Goal: Task Accomplishment & Management: Use online tool/utility

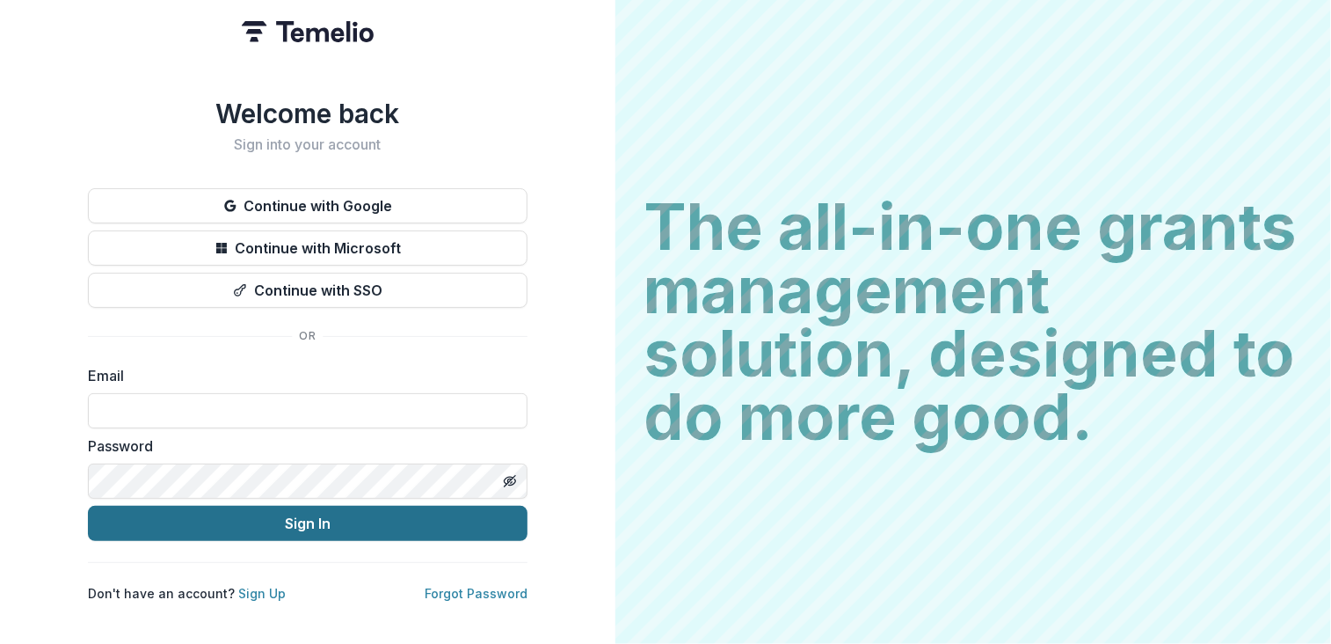
type input "**********"
click at [438, 508] on button "Sign In" at bounding box center [308, 523] width 440 height 35
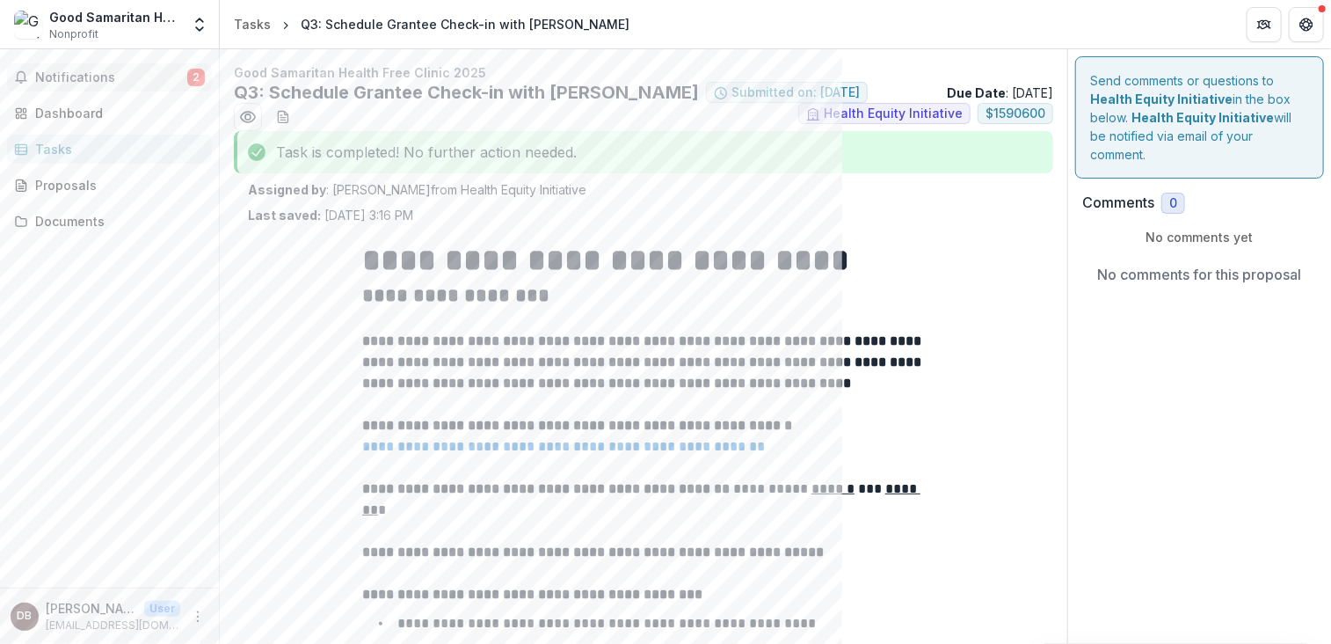
click at [60, 77] on span "Notifications" at bounding box center [111, 77] width 152 height 15
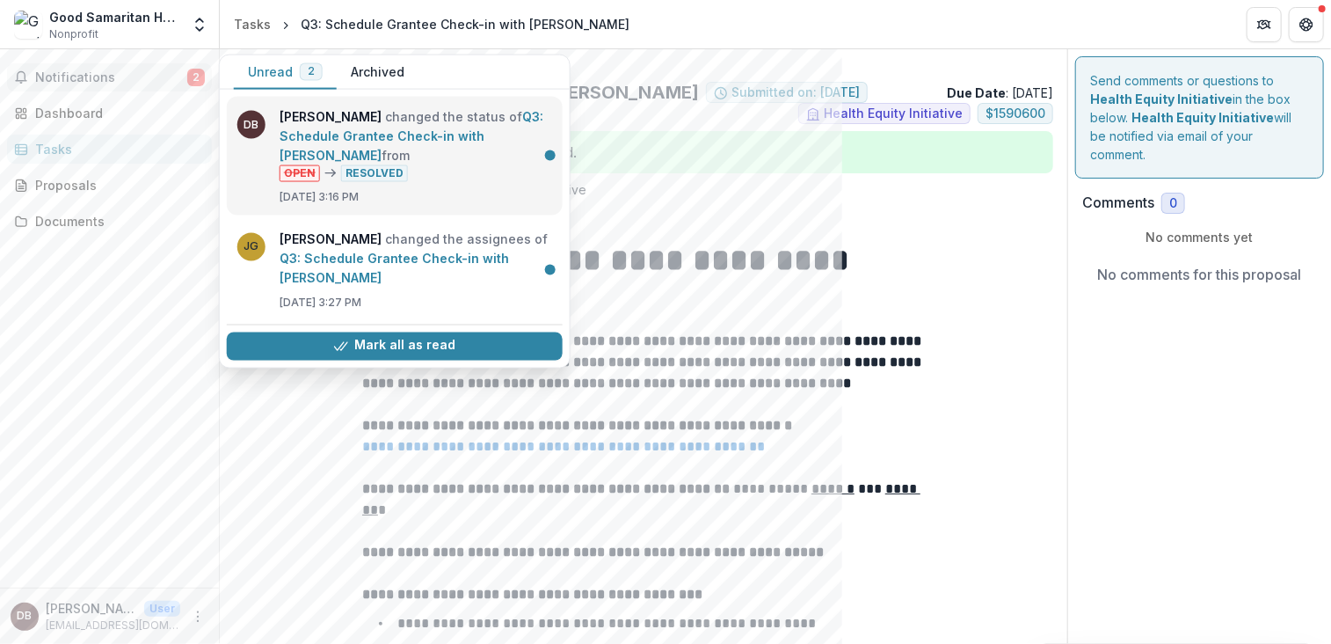
click at [367, 132] on link "Q3: Schedule Grantee Check-in with [PERSON_NAME]" at bounding box center [412, 136] width 264 height 54
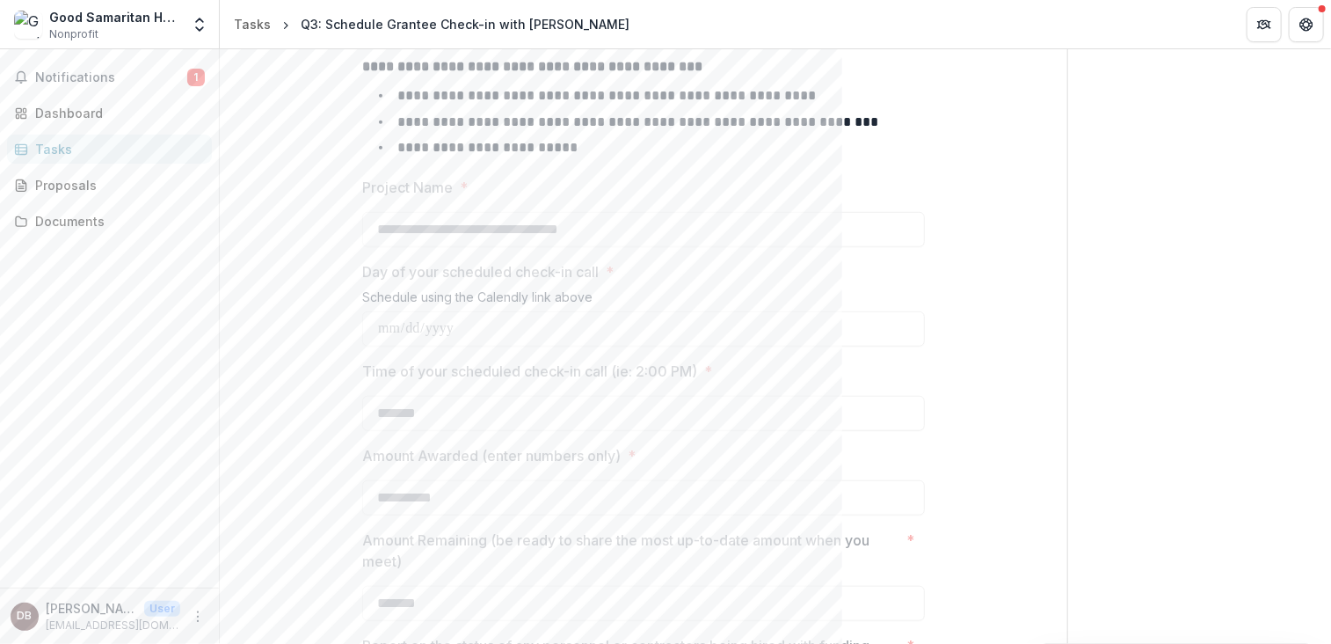
scroll to position [264, 0]
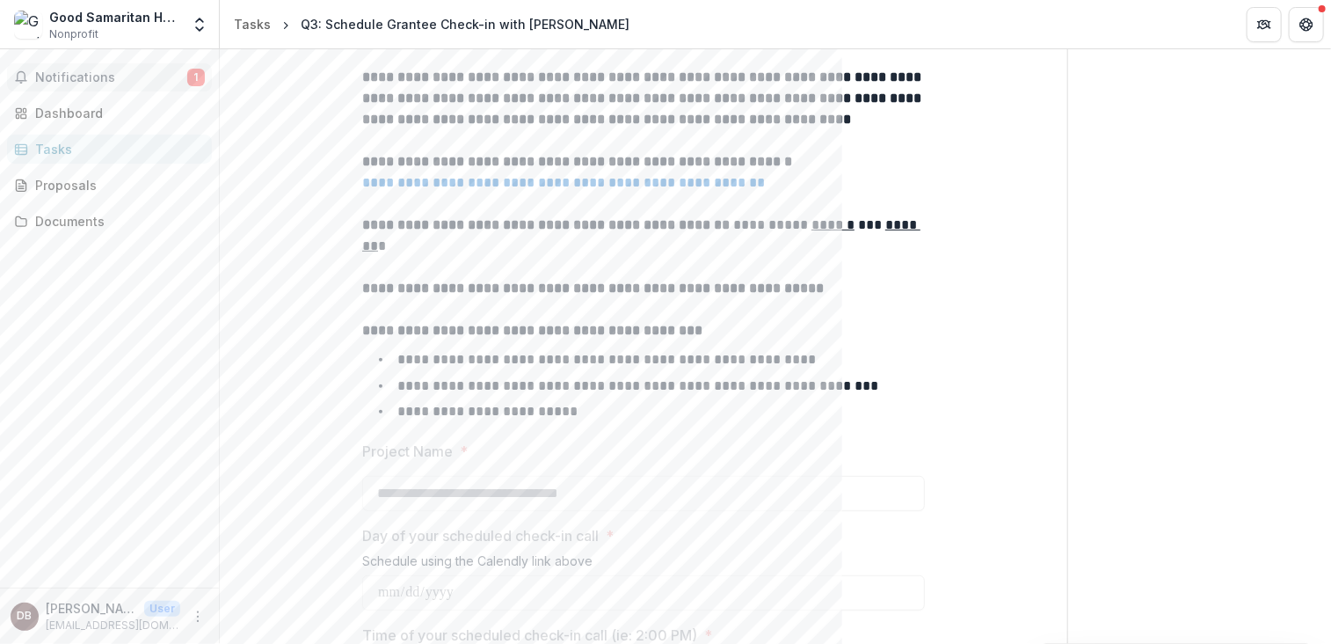
click at [196, 76] on span "1" at bounding box center [196, 78] width 18 height 18
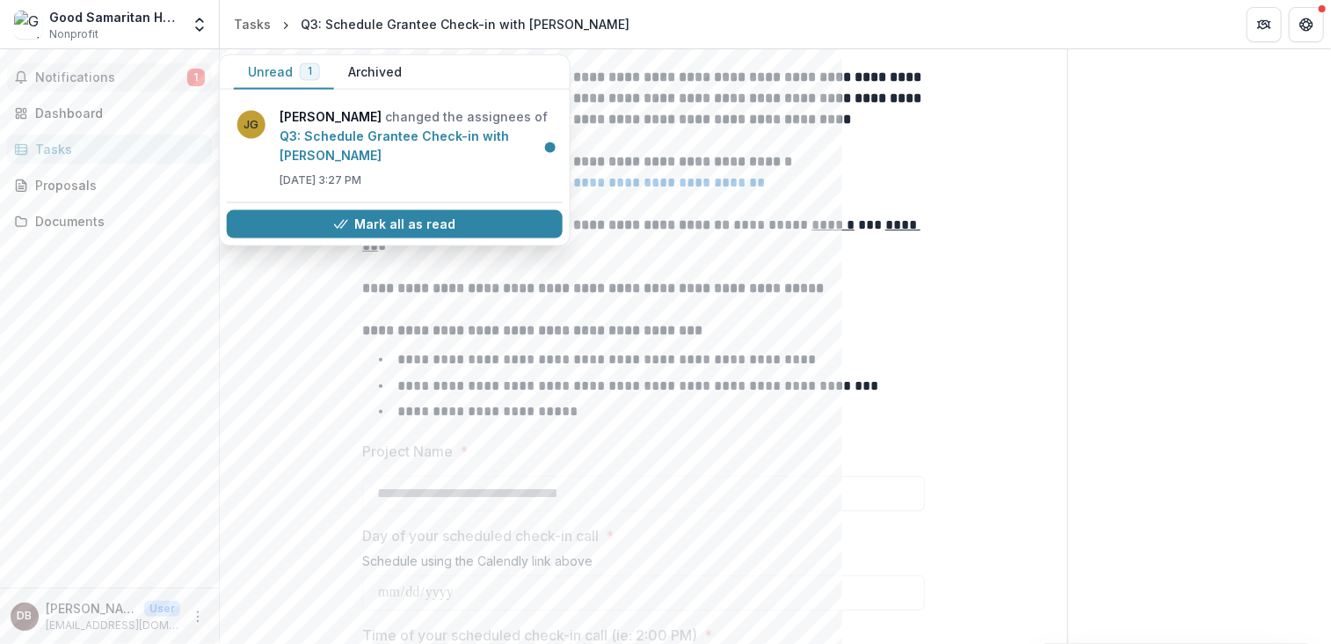
scroll to position [0, 0]
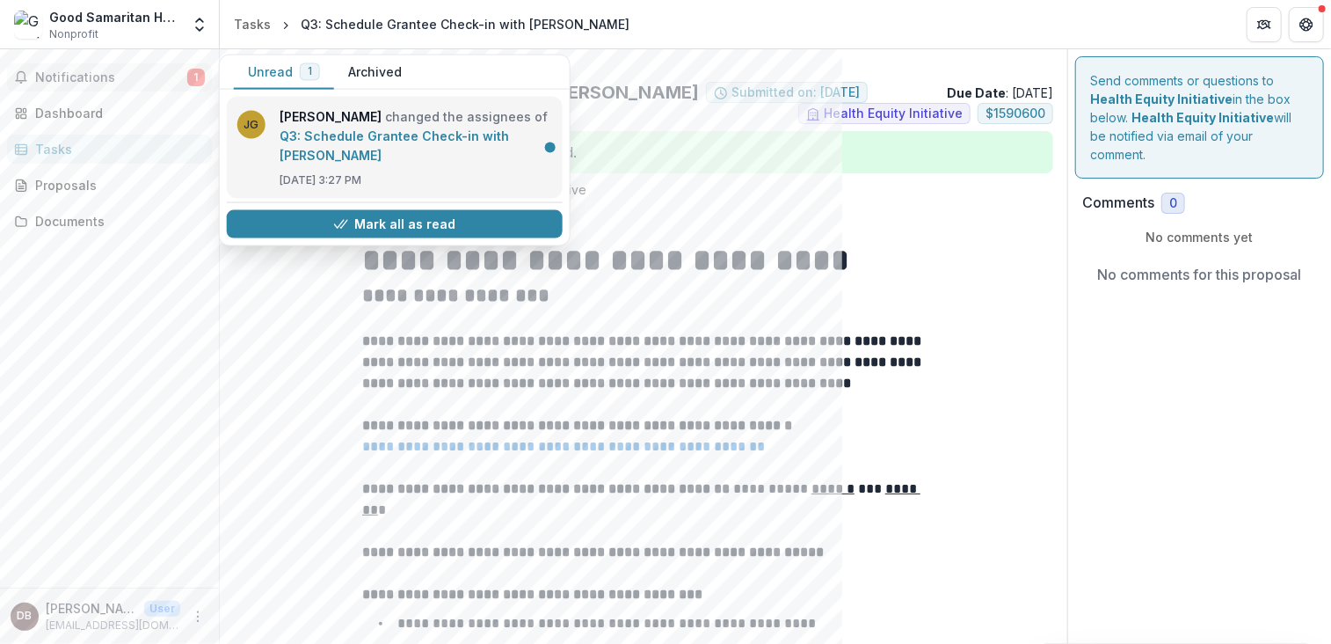
click at [462, 136] on link "Q3: Schedule Grantee Check-in with [PERSON_NAME]" at bounding box center [394, 145] width 229 height 34
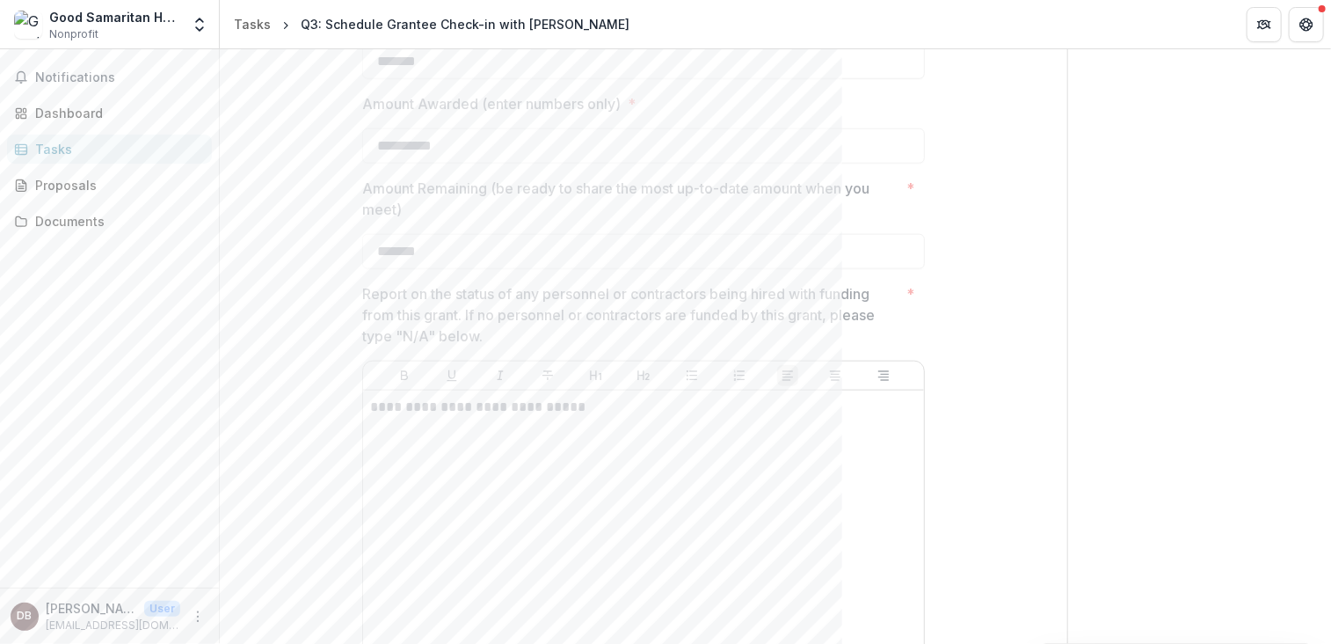
scroll to position [440, 0]
